Goal: Task Accomplishment & Management: Manage account settings

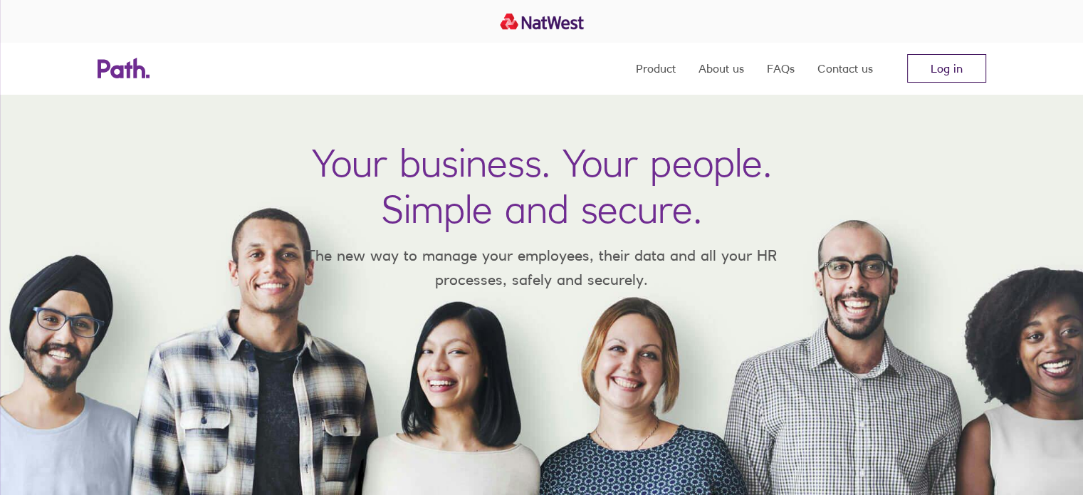
click at [934, 63] on link "Log in" at bounding box center [946, 68] width 79 height 28
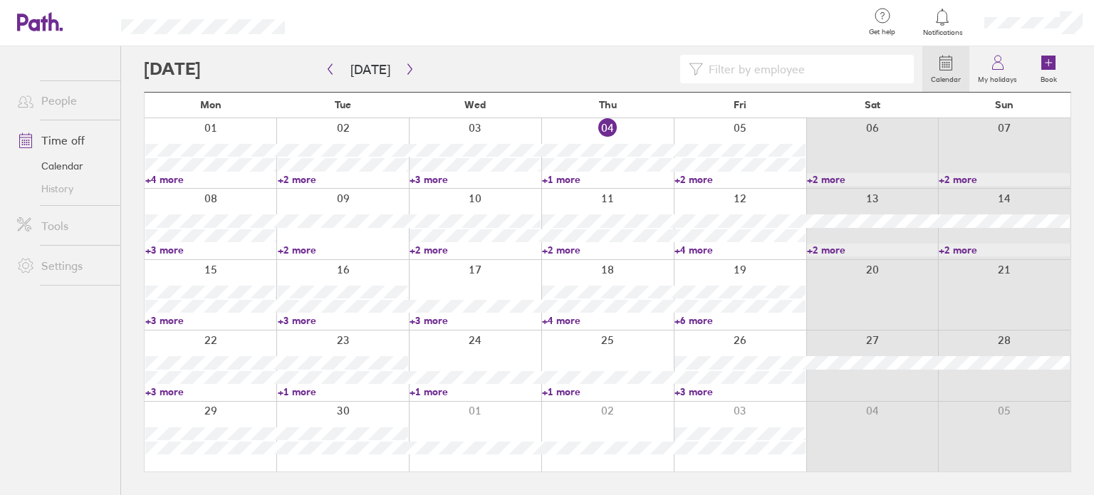
click at [562, 179] on link "+1 more" at bounding box center [607, 179] width 131 height 13
click at [698, 179] on link "+2 more" at bounding box center [739, 179] width 131 height 13
click at [697, 179] on link "+2 more" at bounding box center [739, 179] width 131 height 13
click at [174, 250] on link "+3 more" at bounding box center [210, 250] width 131 height 13
click at [169, 247] on link "+3 more" at bounding box center [210, 250] width 131 height 13
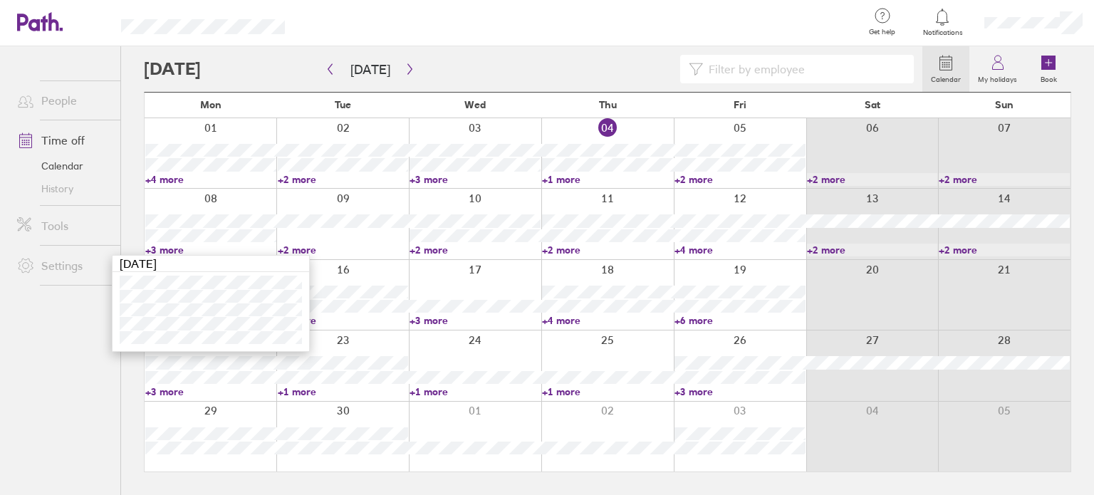
click at [695, 249] on link "+4 more" at bounding box center [739, 250] width 131 height 13
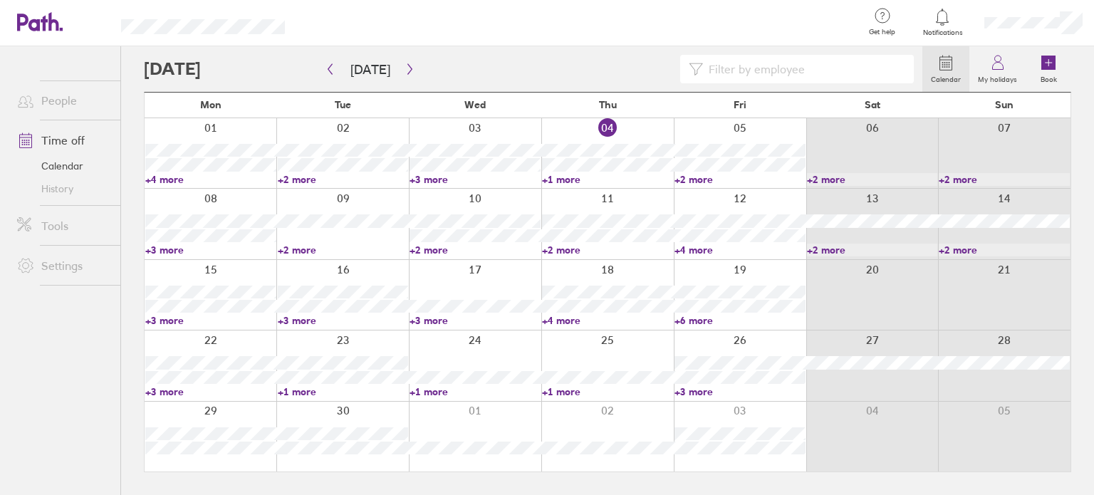
click at [701, 248] on link "+4 more" at bounding box center [739, 250] width 131 height 13
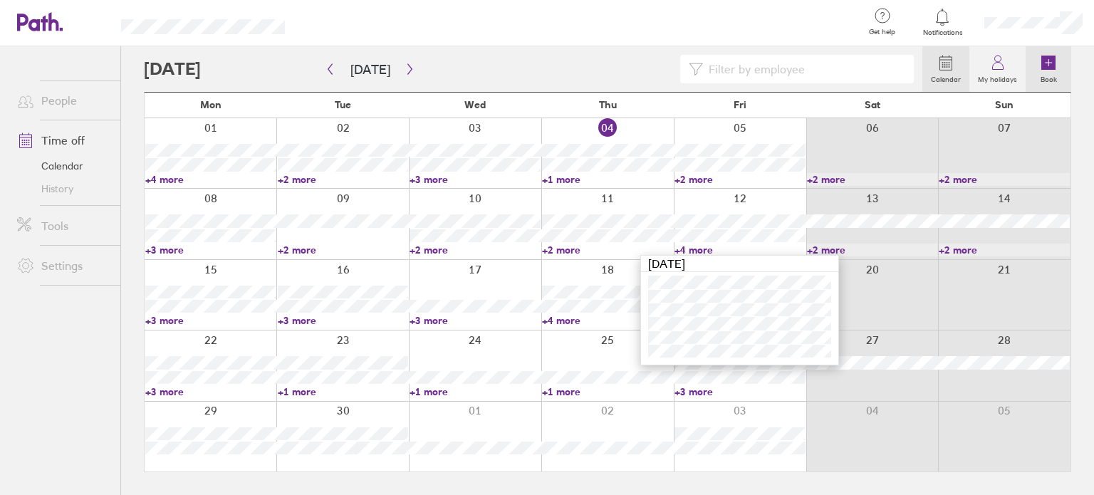
click at [1043, 66] on icon at bounding box center [1048, 63] width 14 height 14
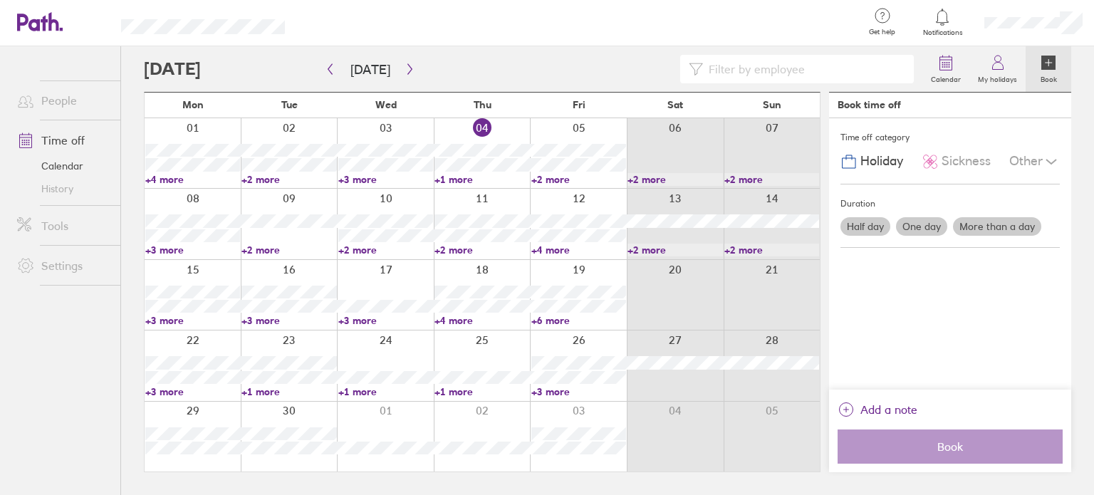
click at [1005, 224] on label "More than a day" at bounding box center [997, 226] width 88 height 19
click at [0, 0] on input "More than a day" at bounding box center [0, 0] width 0 height 0
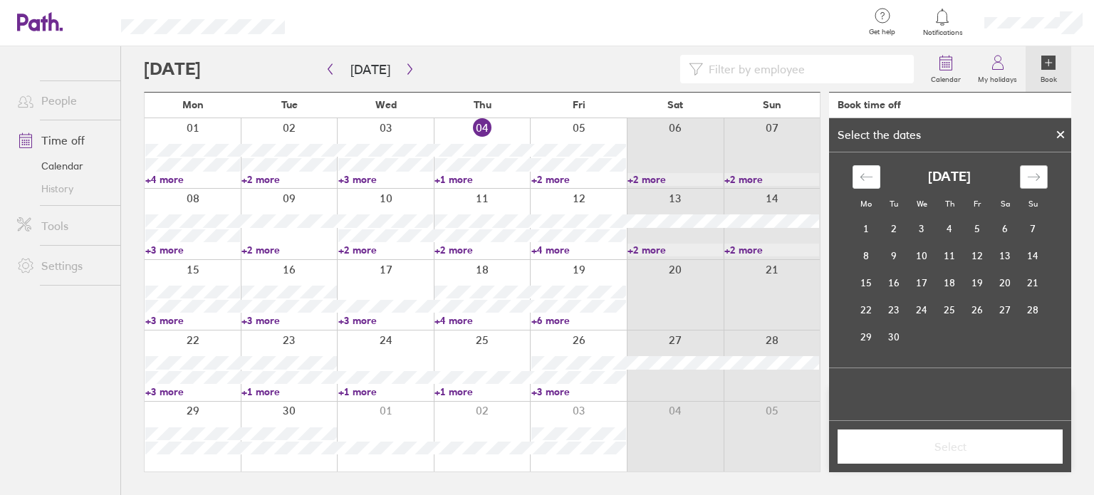
click at [1032, 174] on icon "Move forward to switch to the next month." at bounding box center [1034, 177] width 14 height 14
click at [980, 257] on td "10" at bounding box center [977, 255] width 28 height 27
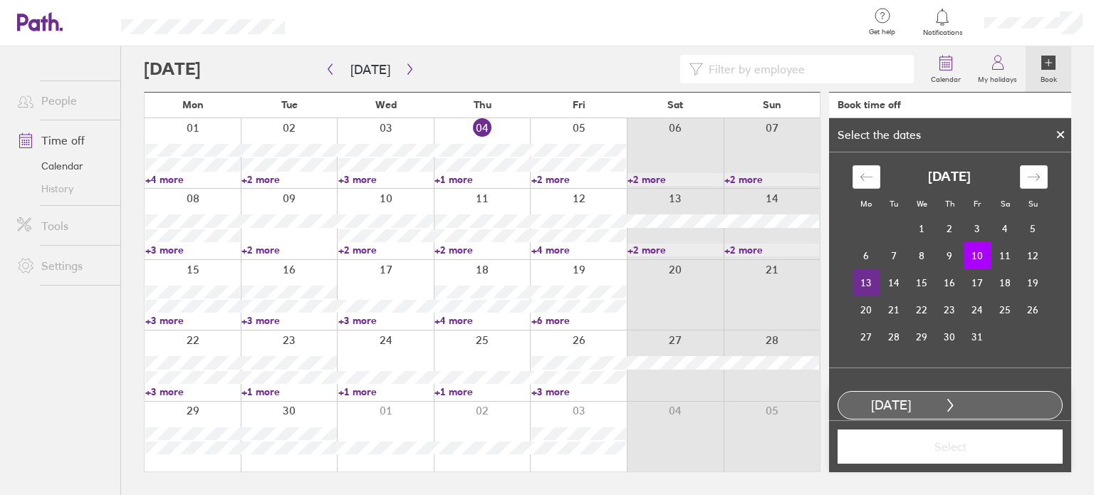
click at [862, 283] on td "13" at bounding box center [866, 282] width 28 height 27
click at [947, 451] on span "Select" at bounding box center [949, 446] width 205 height 13
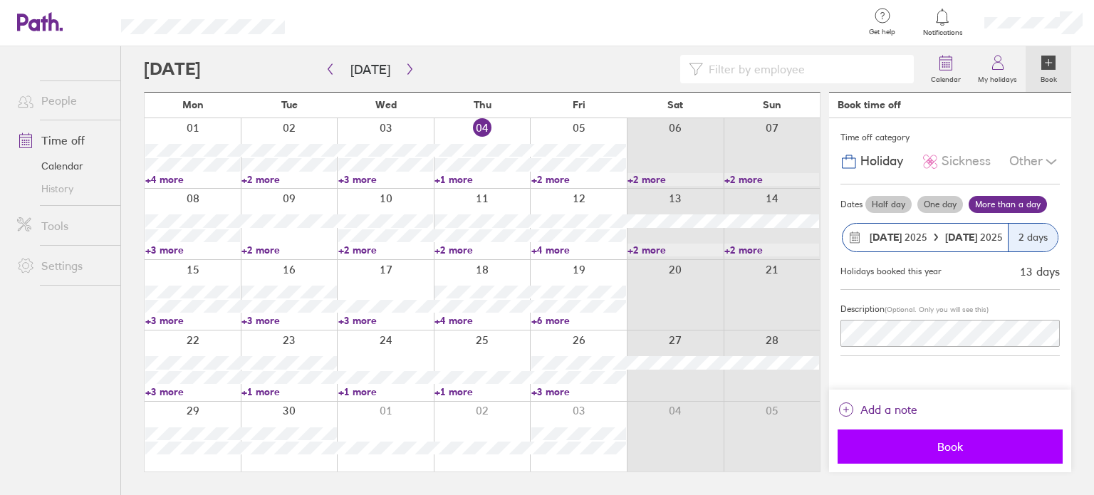
click at [943, 444] on span "Book" at bounding box center [949, 446] width 205 height 13
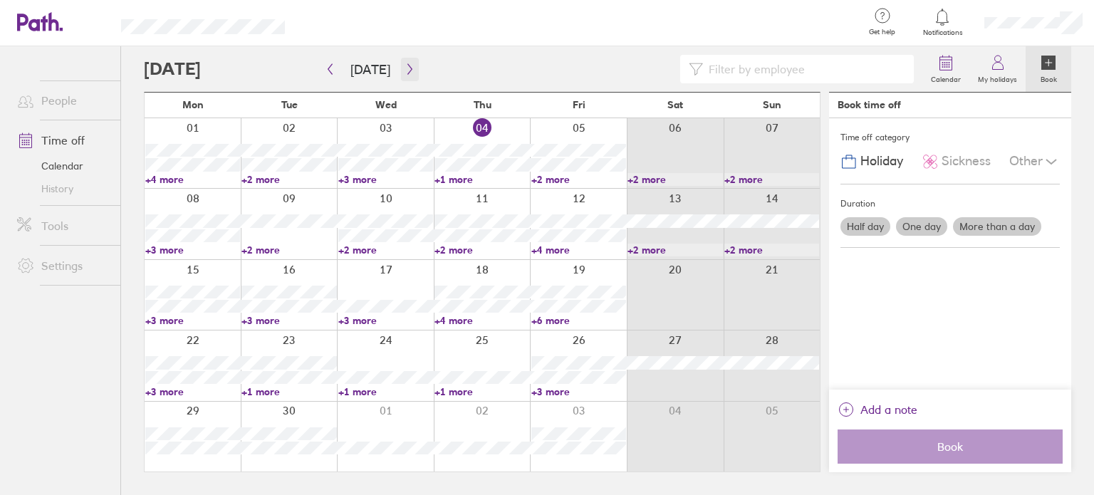
click at [404, 62] on button "button" at bounding box center [410, 69] width 18 height 23
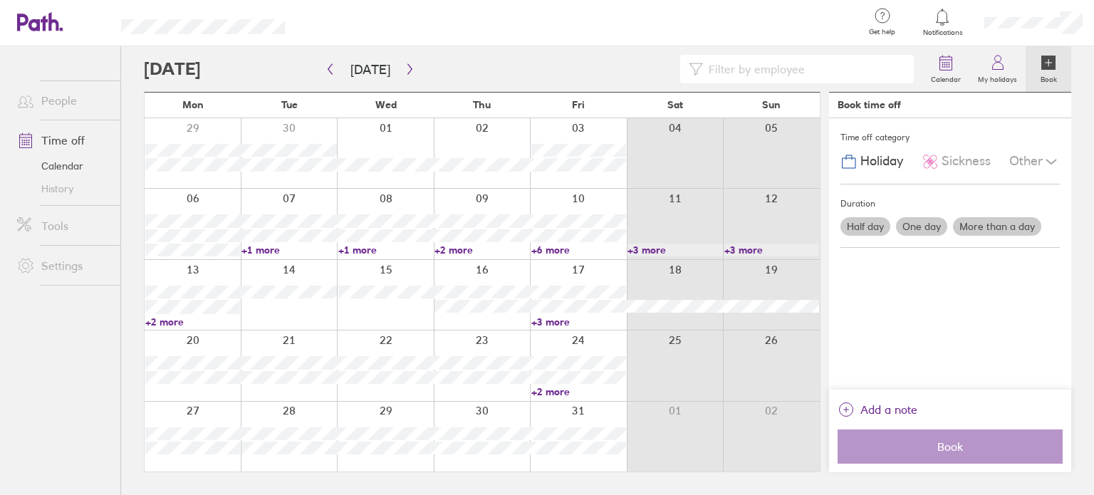
click at [455, 250] on link "+2 more" at bounding box center [481, 250] width 95 height 13
click at [561, 250] on link "+6 more" at bounding box center [578, 250] width 95 height 13
click at [557, 249] on link "+6 more" at bounding box center [578, 250] width 95 height 13
click at [172, 321] on link "+2 more" at bounding box center [192, 321] width 95 height 13
click at [174, 323] on link "+2 more" at bounding box center [192, 321] width 95 height 13
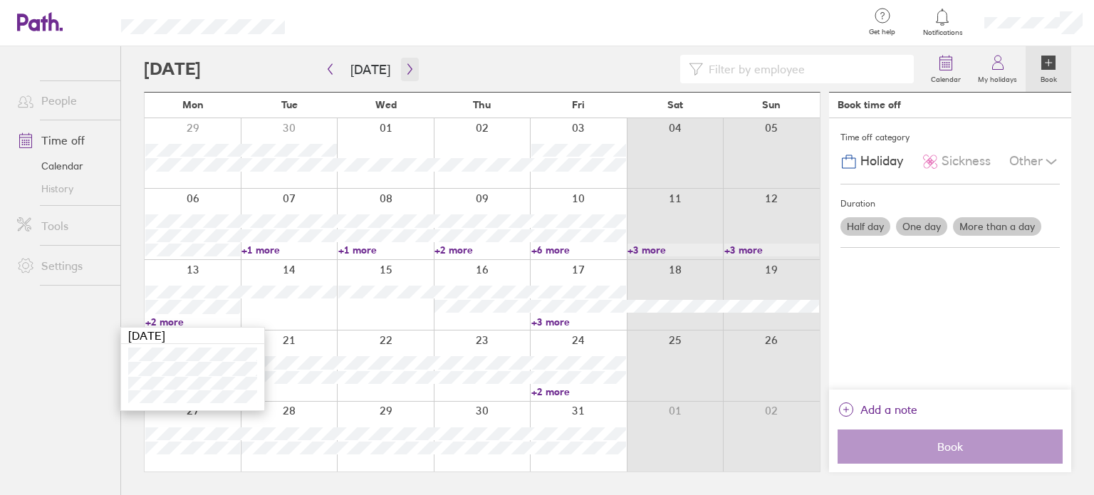
click at [404, 63] on icon "button" at bounding box center [409, 68] width 11 height 11
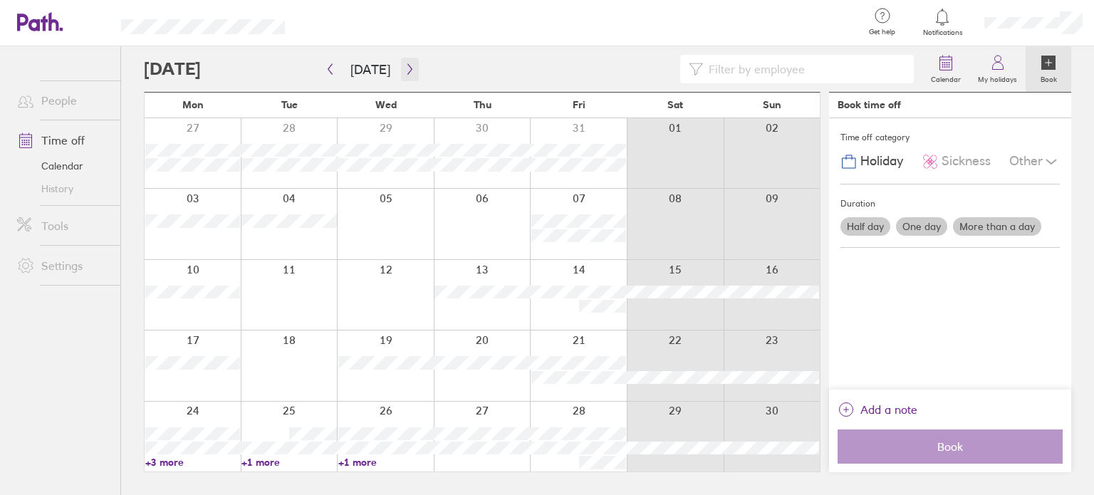
click at [404, 66] on icon "button" at bounding box center [409, 68] width 11 height 11
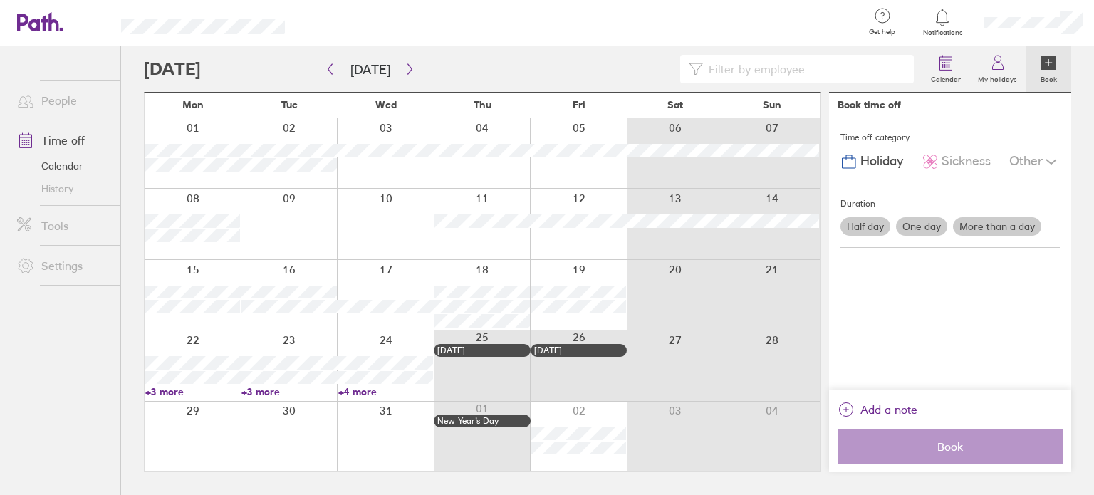
click at [174, 392] on link "+3 more" at bounding box center [192, 391] width 95 height 13
